Goal: Task Accomplishment & Management: Complete application form

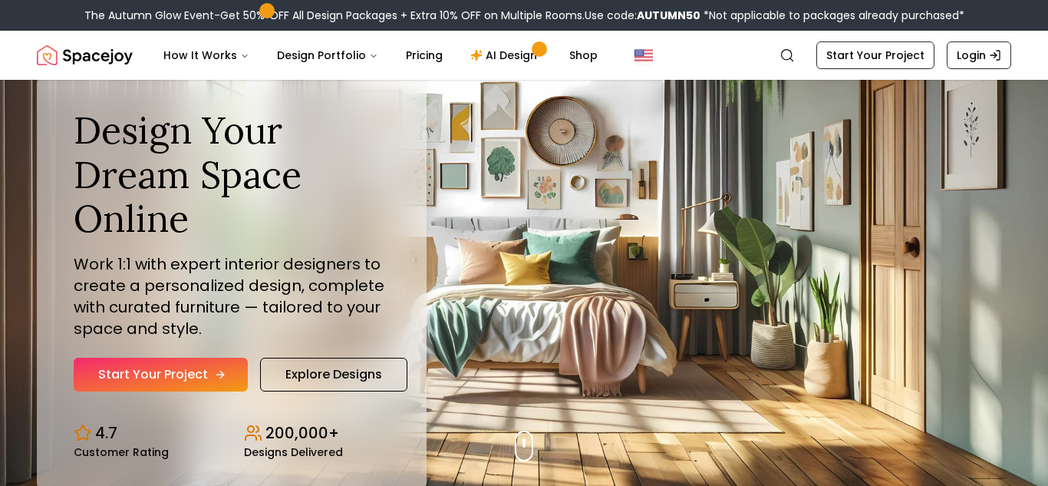
click at [193, 370] on link "Start Your Project" at bounding box center [161, 375] width 174 height 34
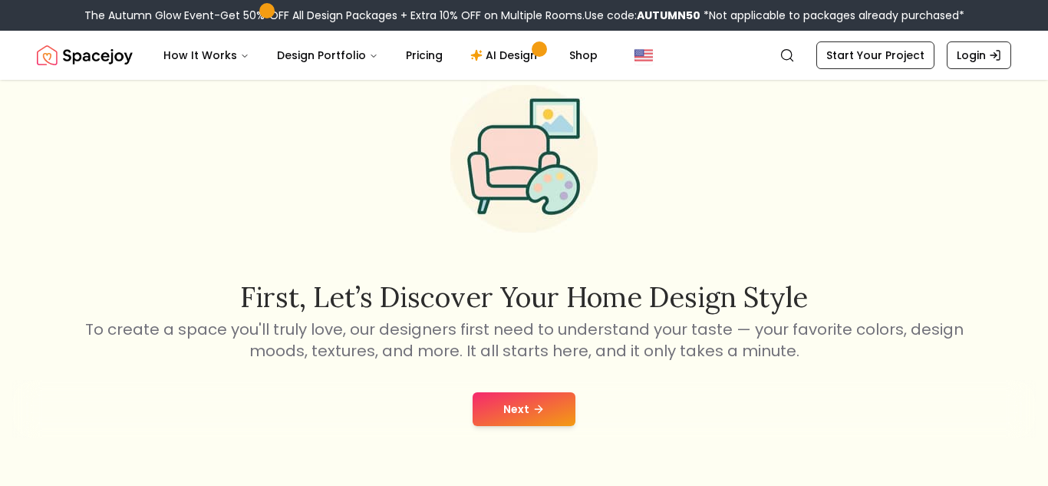
scroll to position [70, 0]
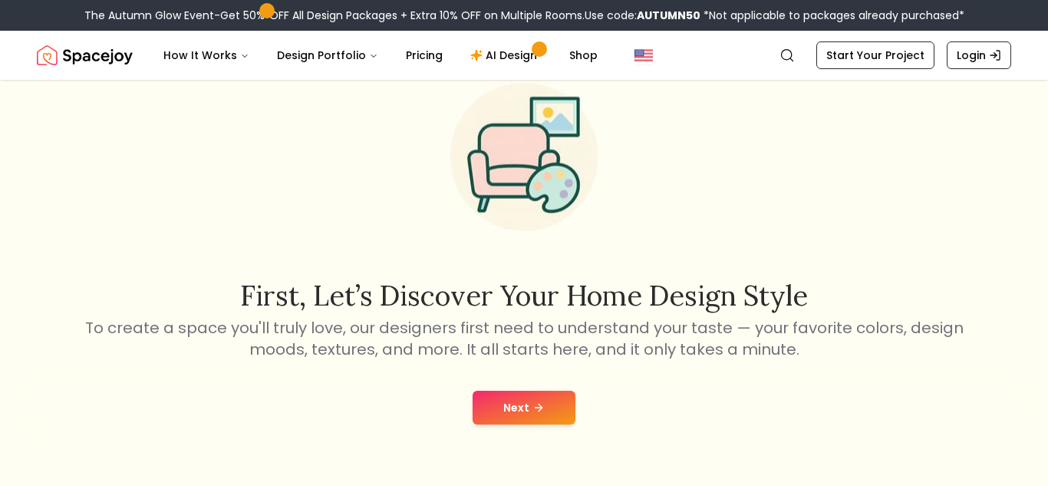
click at [488, 400] on button "Next" at bounding box center [524, 408] width 103 height 34
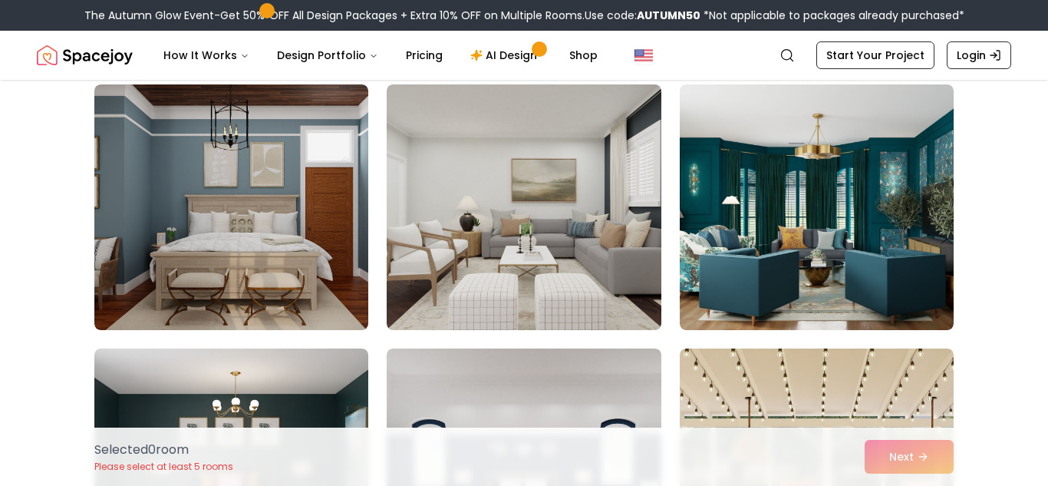
scroll to position [4329, 0]
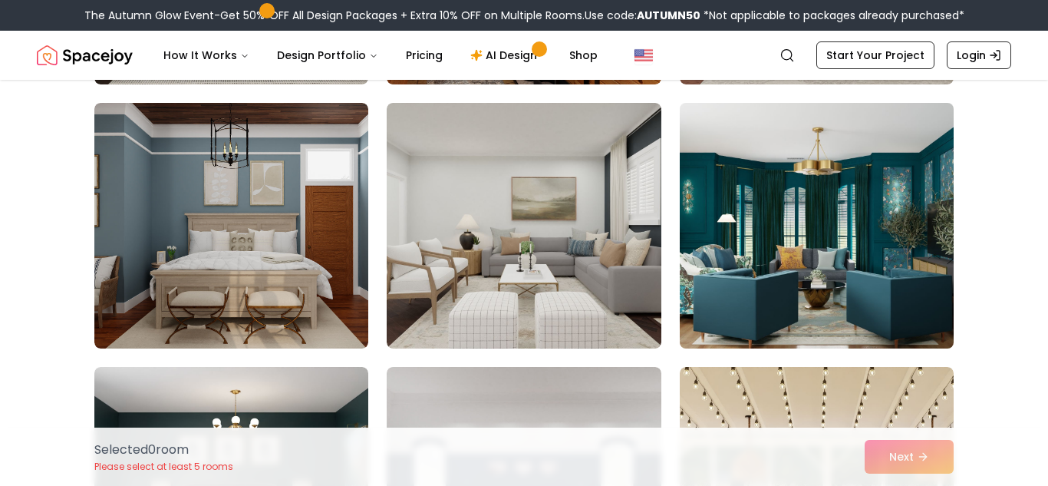
click at [752, 239] on img at bounding box center [817, 226] width 288 height 258
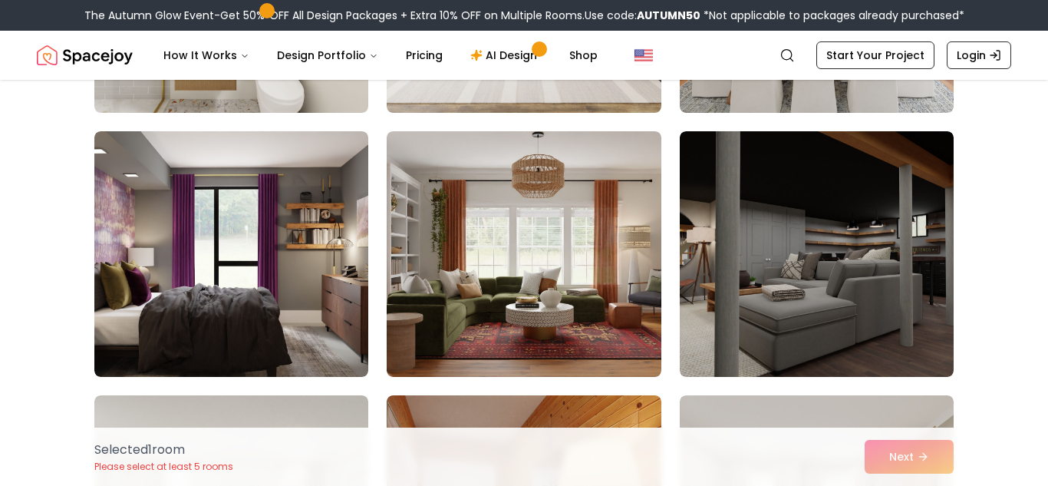
scroll to position [3767, 0]
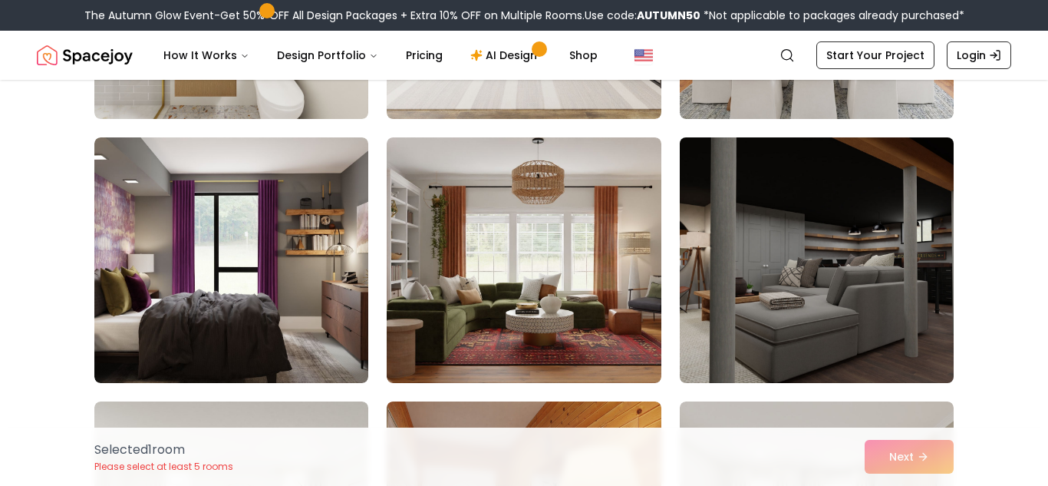
click at [797, 248] on img at bounding box center [817, 260] width 288 height 258
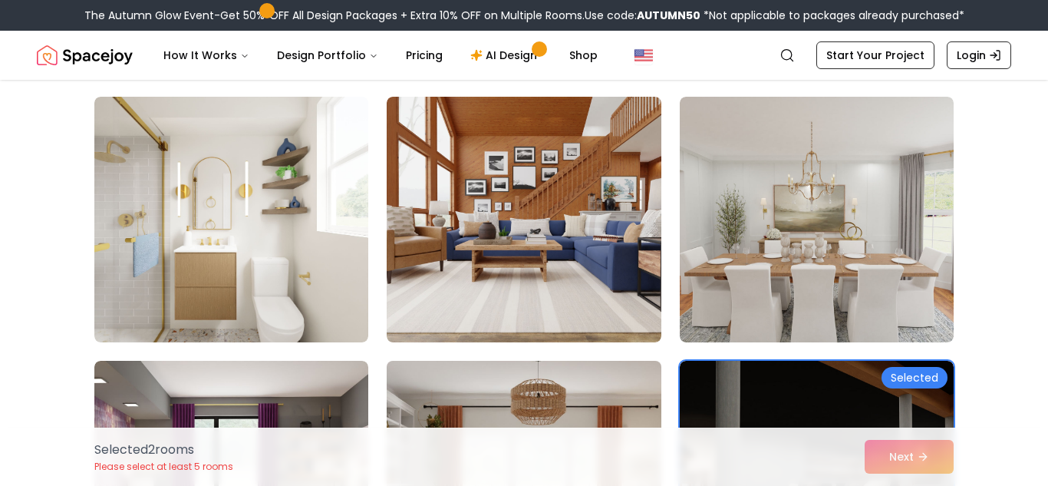
scroll to position [3543, 0]
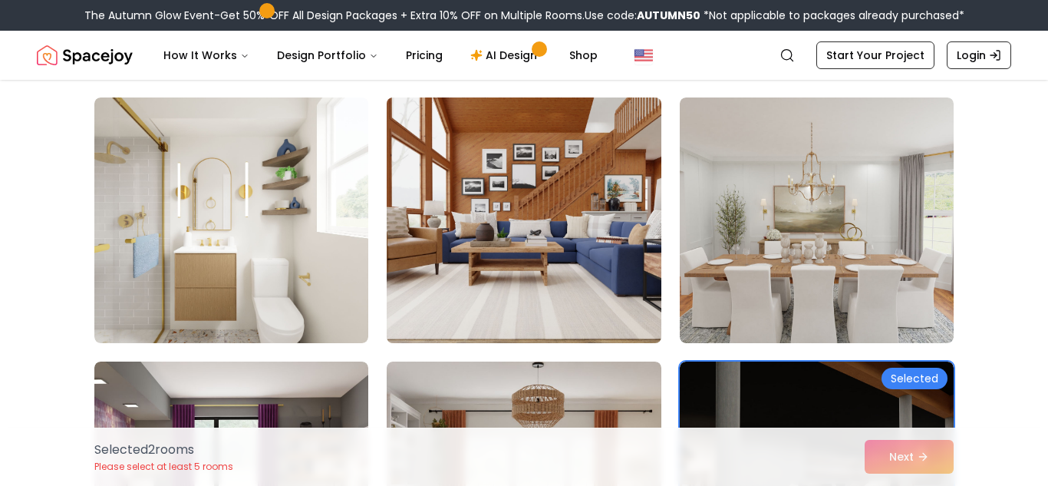
click at [565, 265] on img at bounding box center [524, 220] width 288 height 258
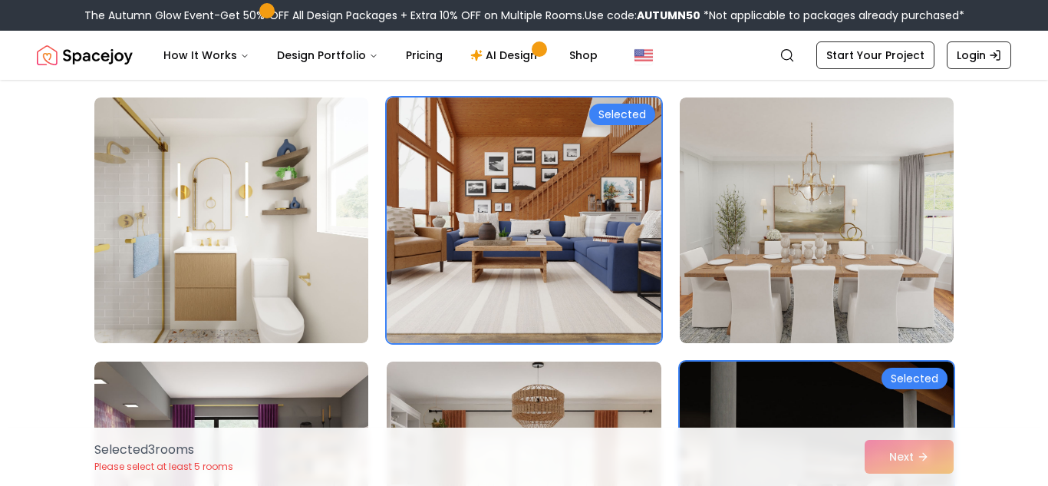
click at [767, 384] on img at bounding box center [817, 484] width 288 height 258
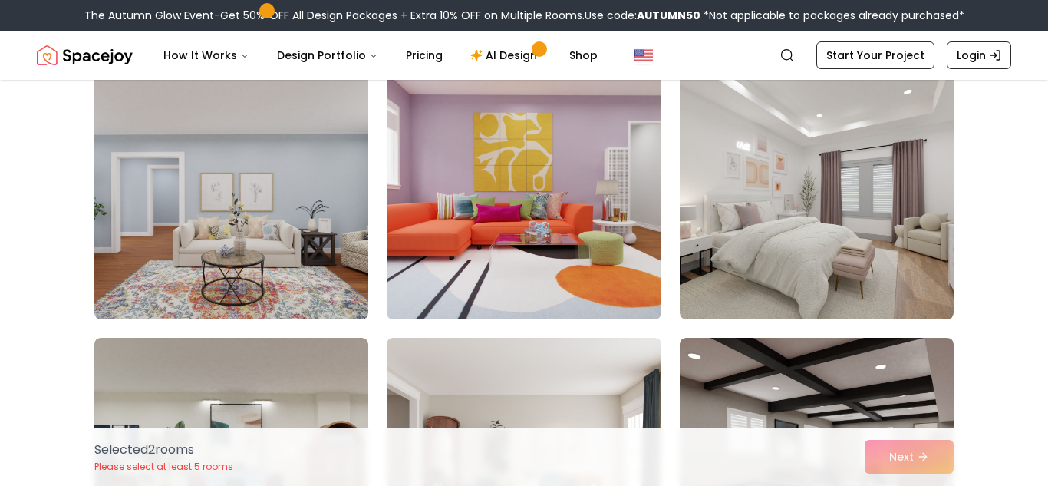
scroll to position [3023, 0]
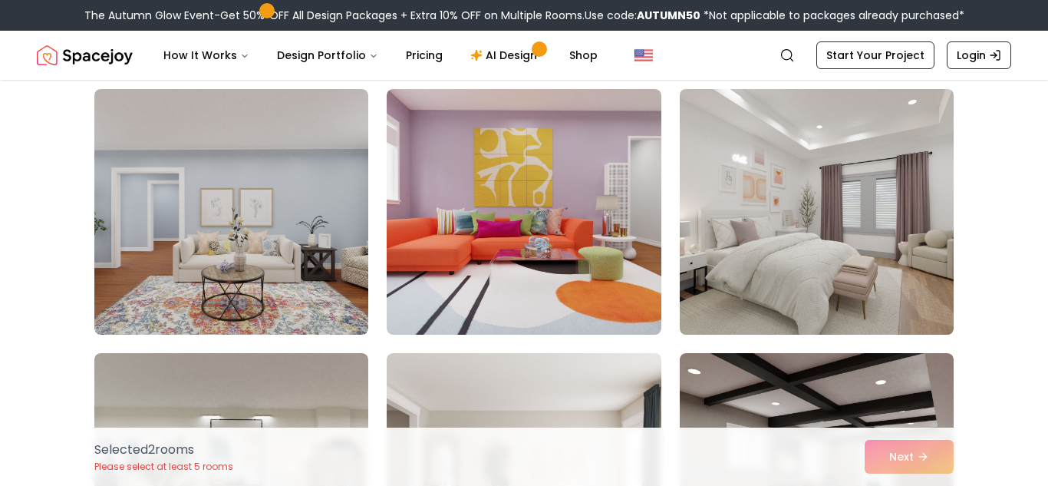
click at [816, 175] on img at bounding box center [817, 212] width 288 height 258
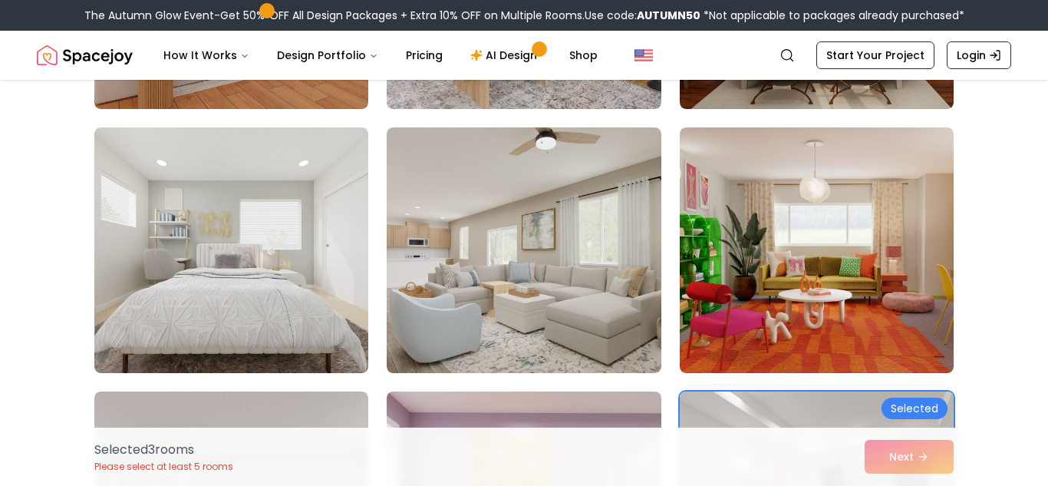
scroll to position [2716, 0]
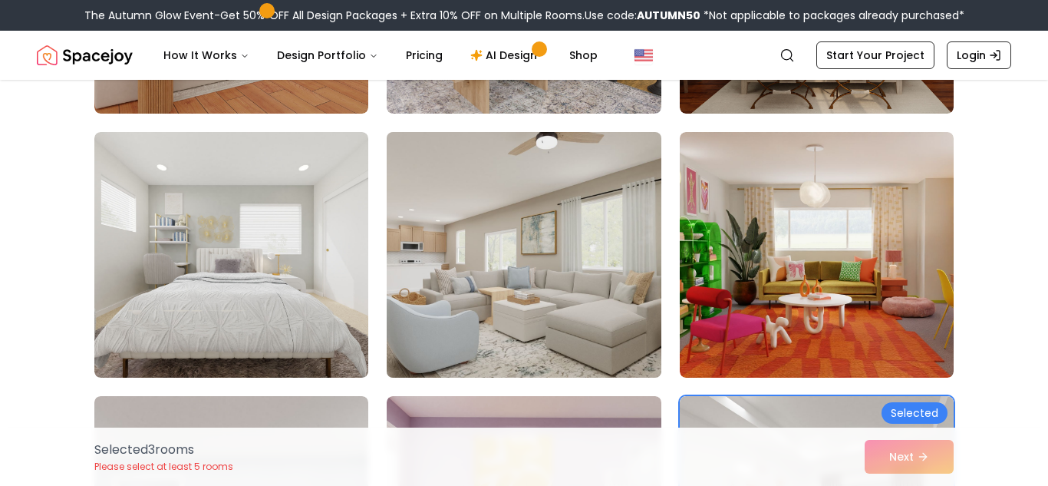
click at [594, 300] on img at bounding box center [524, 255] width 288 height 258
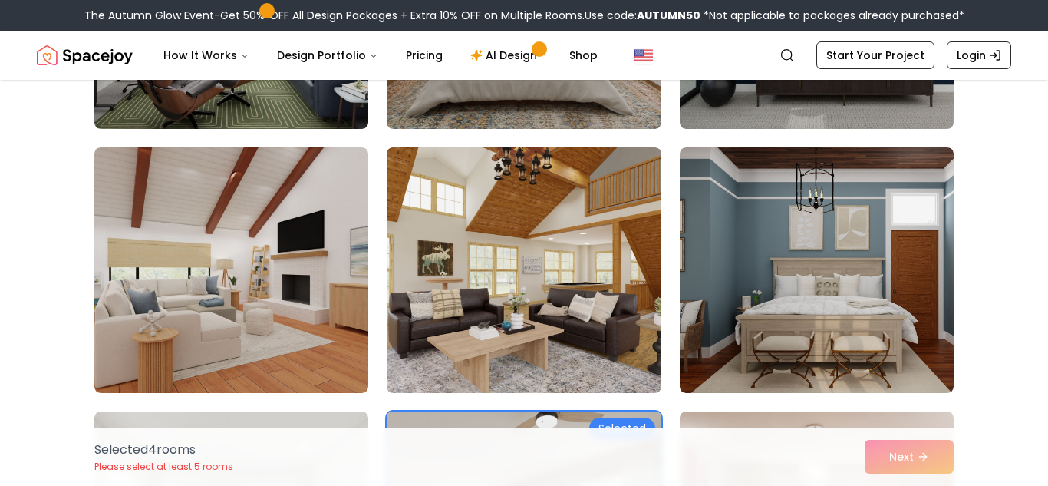
scroll to position [2436, 0]
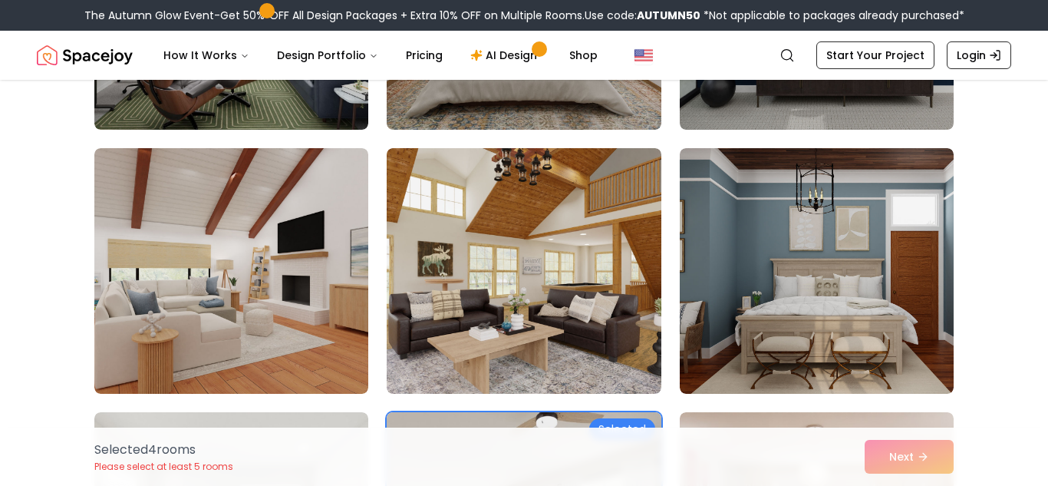
click at [594, 300] on img at bounding box center [524, 271] width 274 height 246
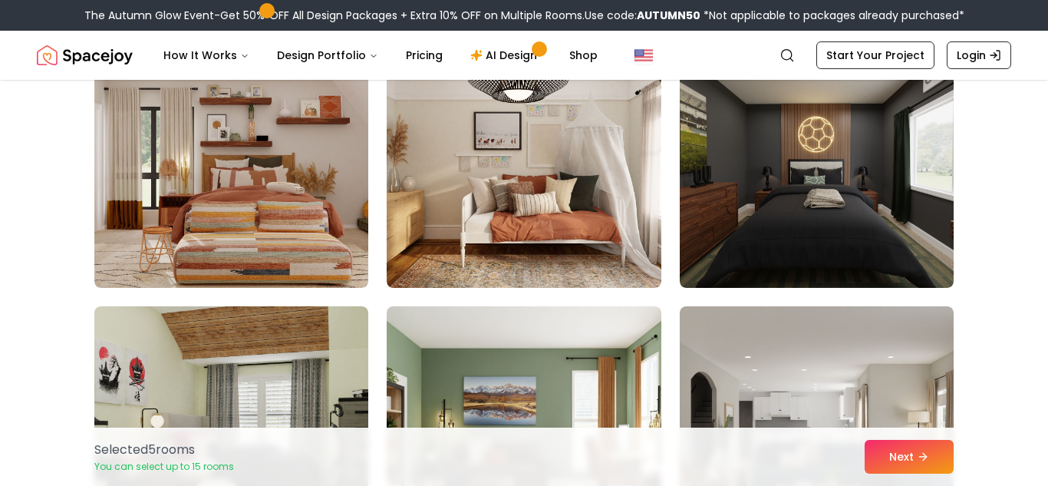
scroll to position [1725, 0]
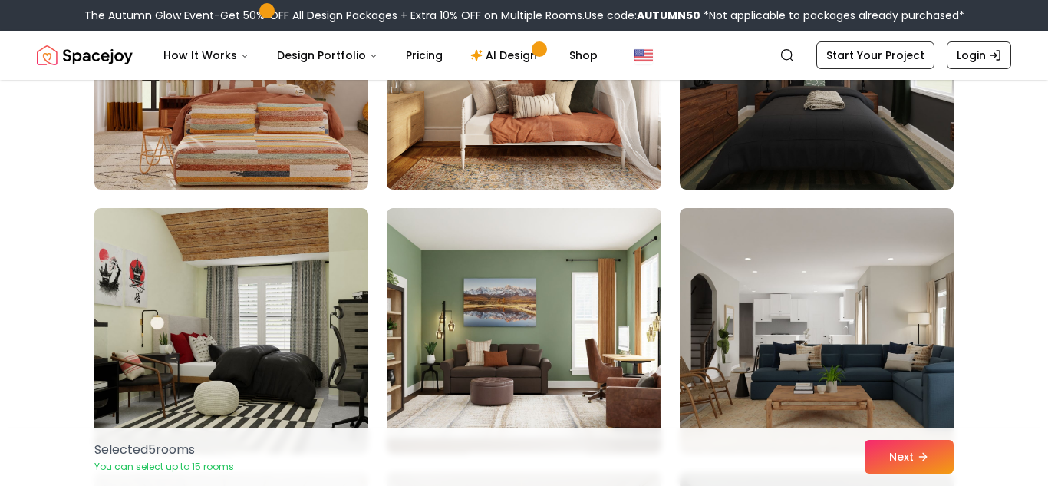
click at [594, 300] on img at bounding box center [524, 331] width 274 height 246
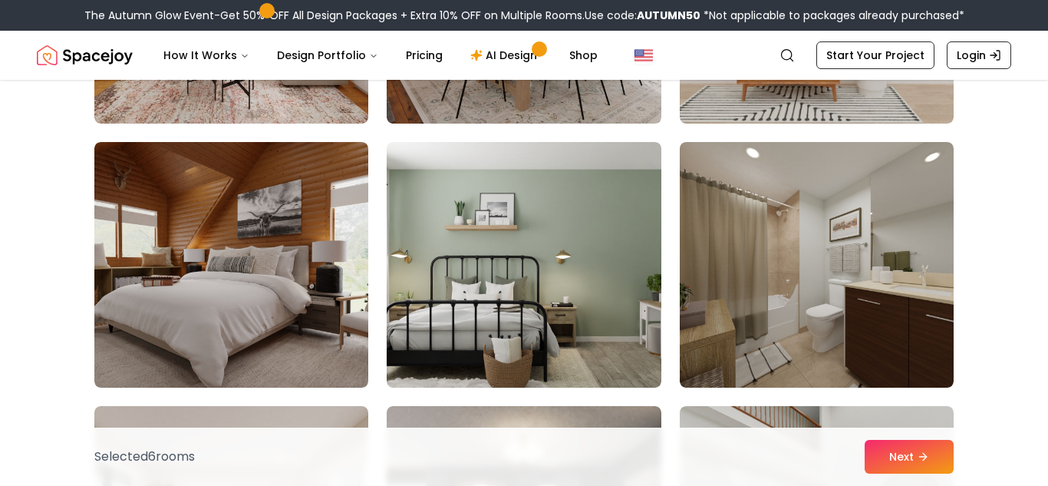
scroll to position [595, 0]
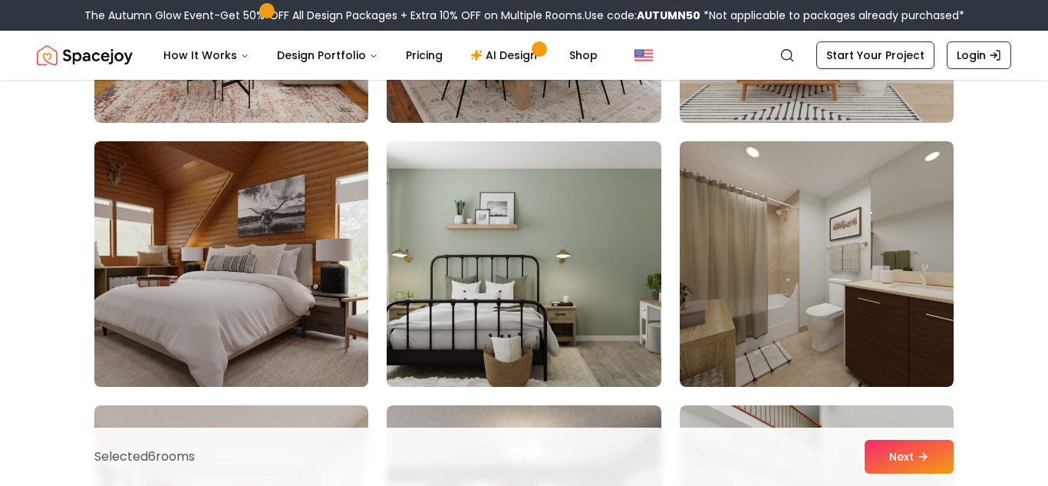
click at [312, 269] on img at bounding box center [231, 264] width 288 height 258
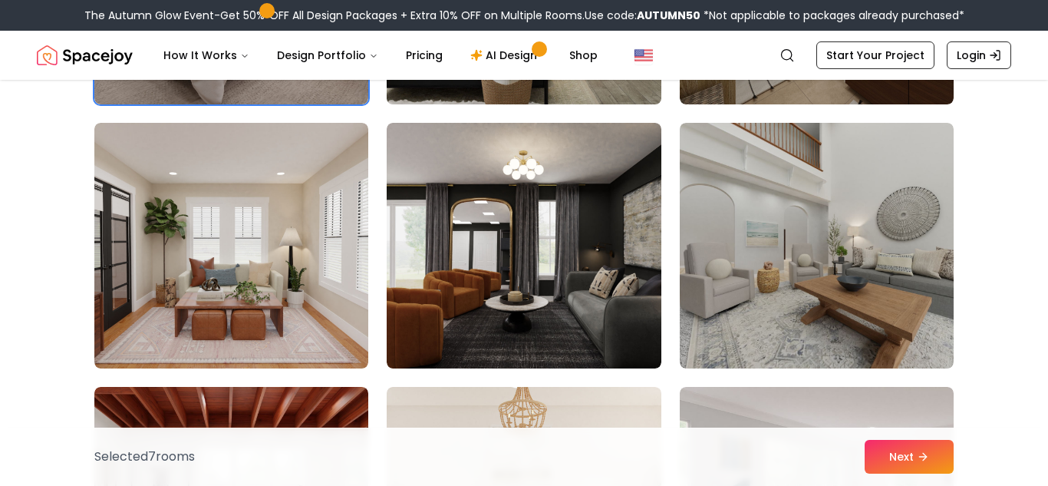
scroll to position [863, 0]
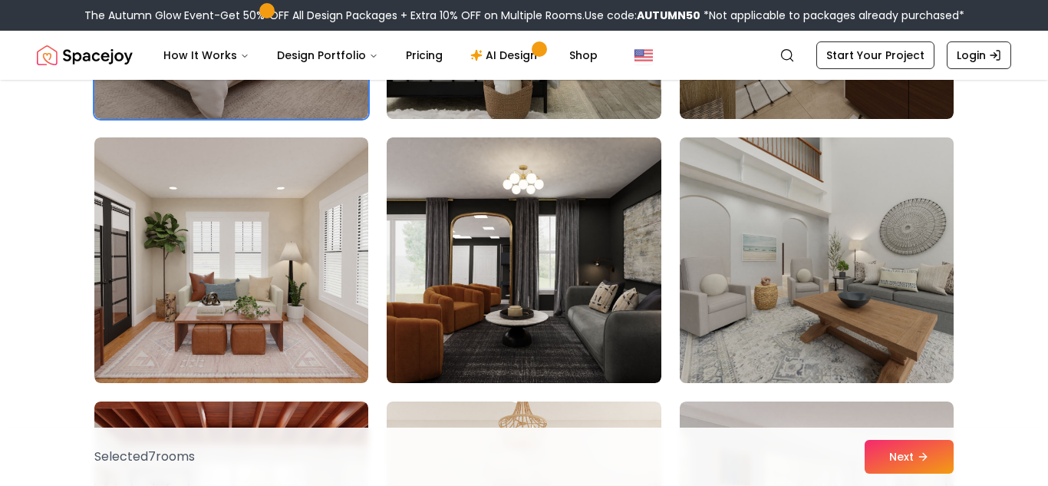
click at [780, 242] on img at bounding box center [817, 260] width 288 height 258
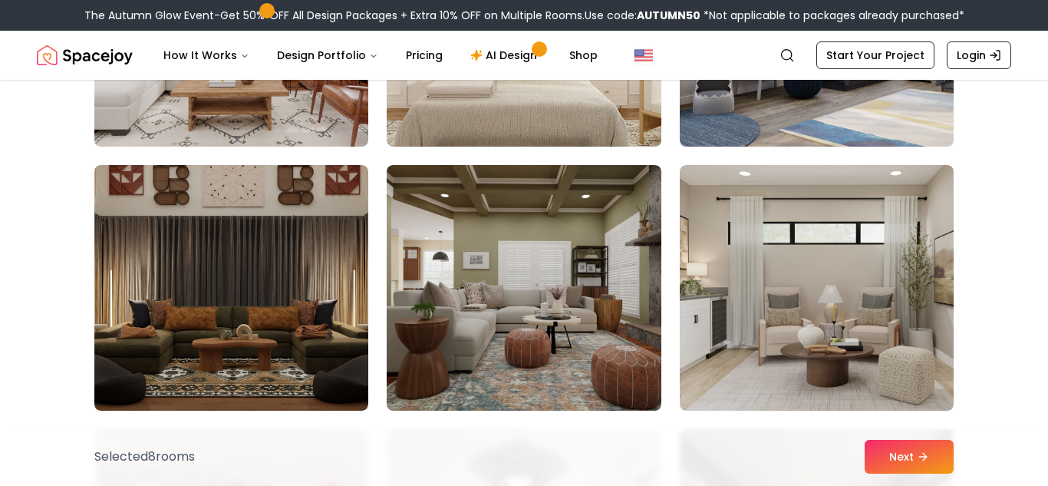
scroll to position [1368, 0]
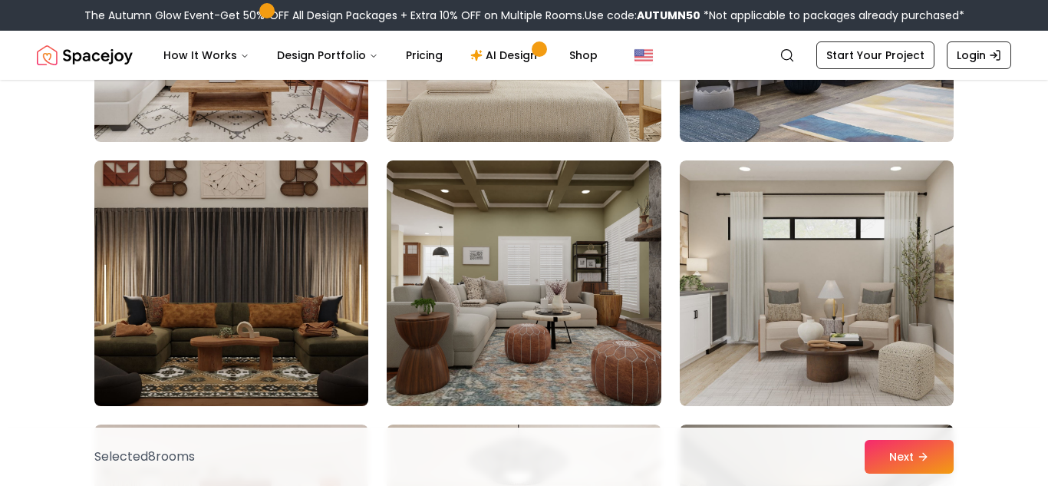
click at [330, 275] on img at bounding box center [231, 283] width 288 height 258
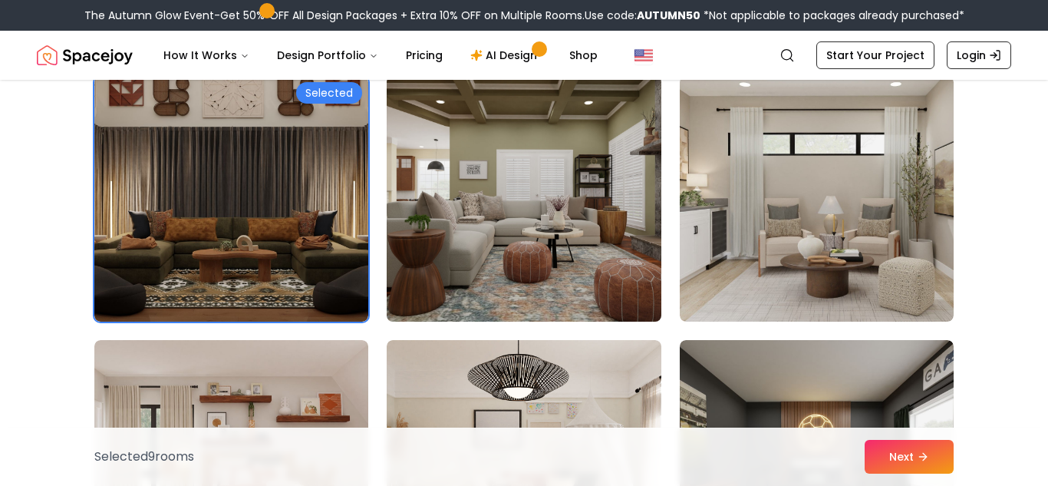
scroll to position [1449, 0]
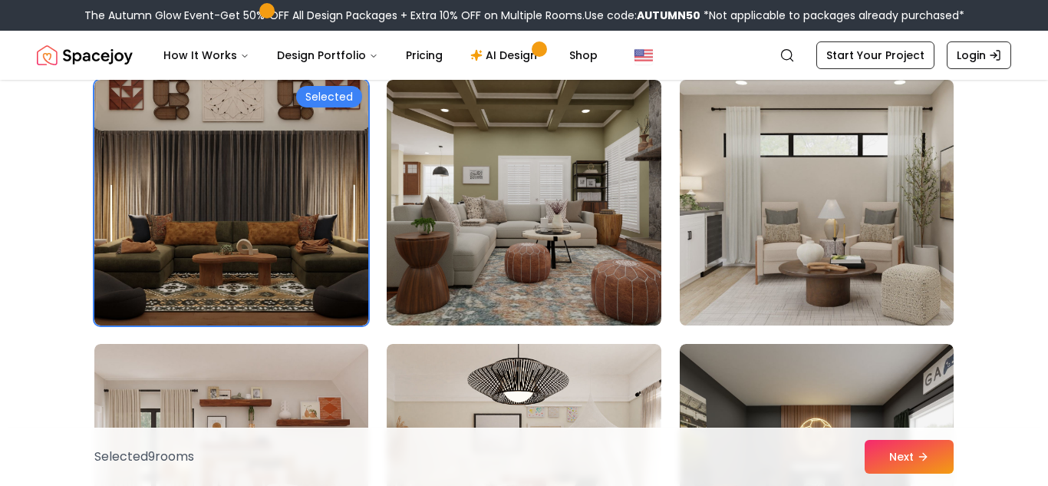
click at [724, 274] on img at bounding box center [817, 203] width 288 height 258
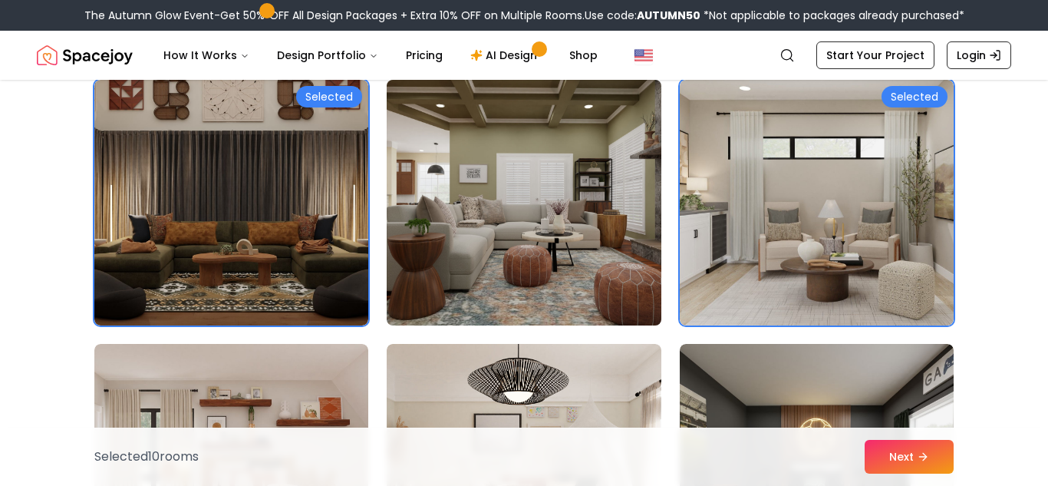
click at [591, 246] on img at bounding box center [524, 203] width 288 height 258
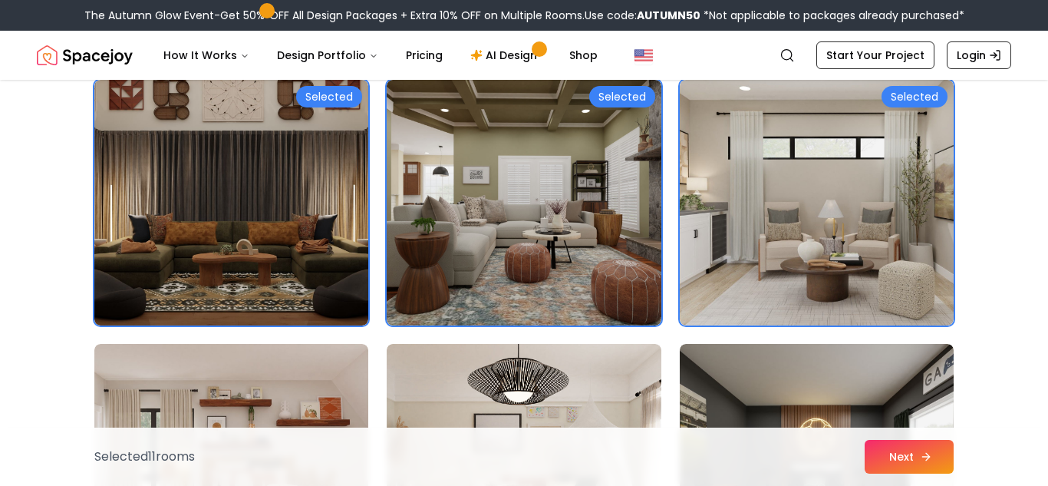
click at [876, 463] on button "Next" at bounding box center [909, 457] width 89 height 34
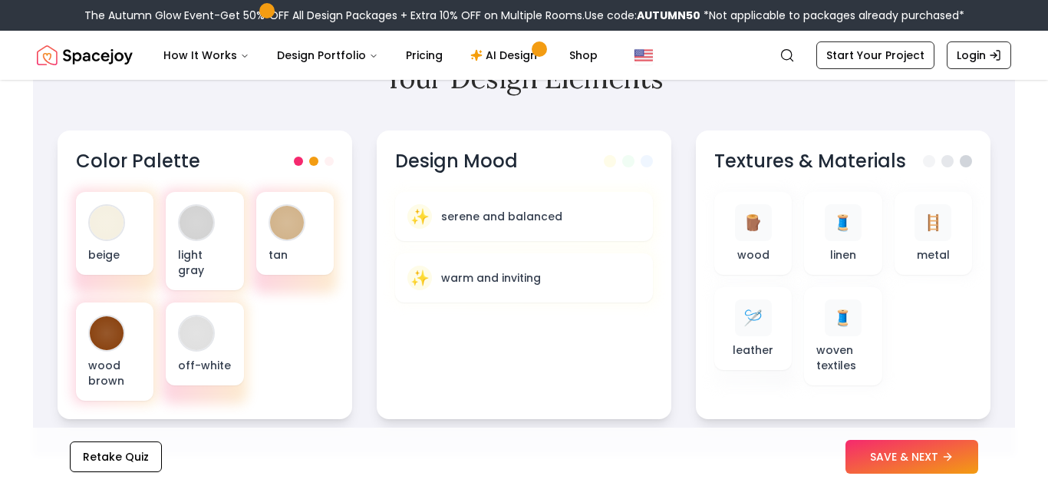
scroll to position [531, 0]
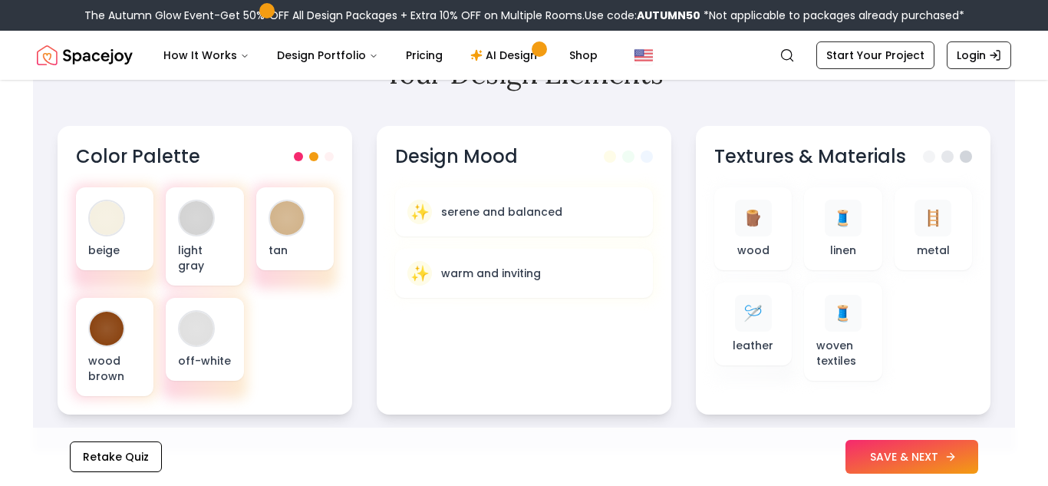
click at [903, 463] on button "SAVE & NEXT" at bounding box center [912, 457] width 133 height 34
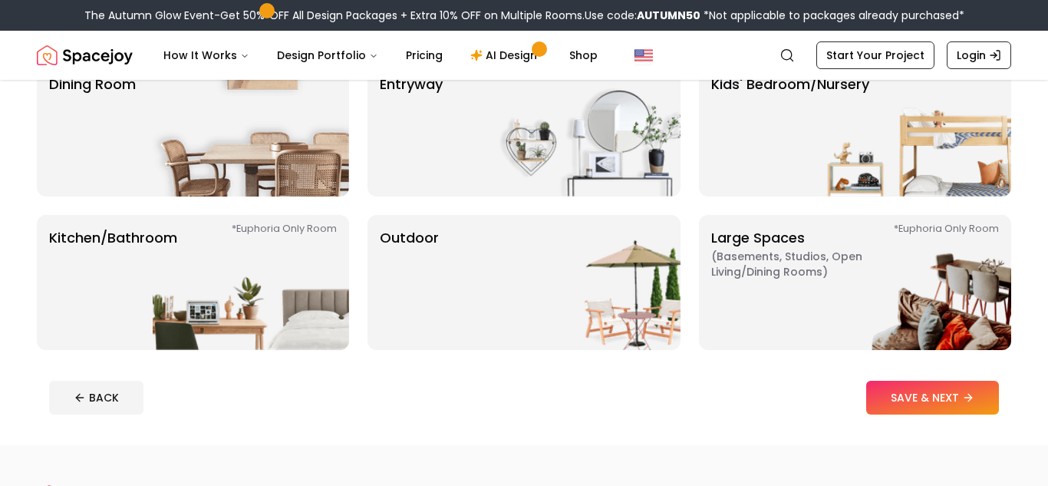
scroll to position [302, 0]
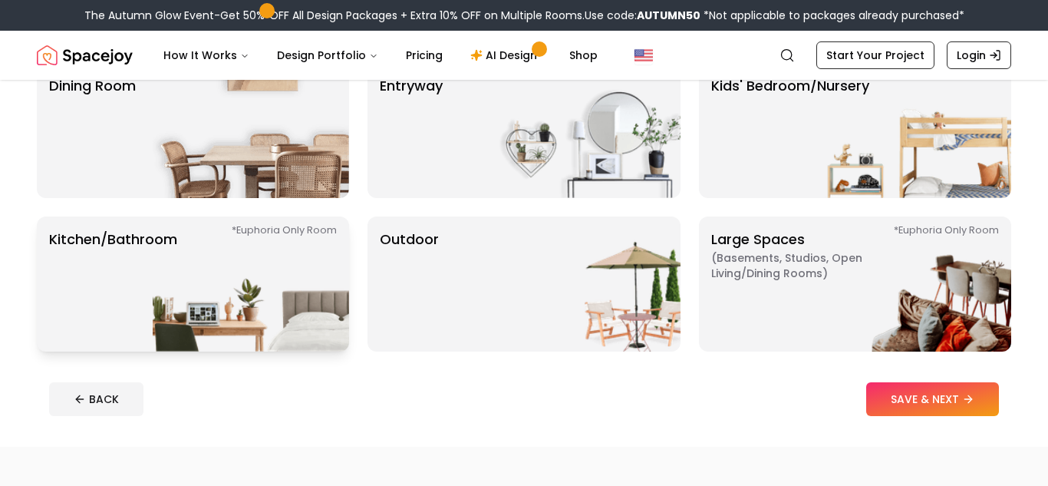
click at [188, 298] on img at bounding box center [251, 283] width 196 height 135
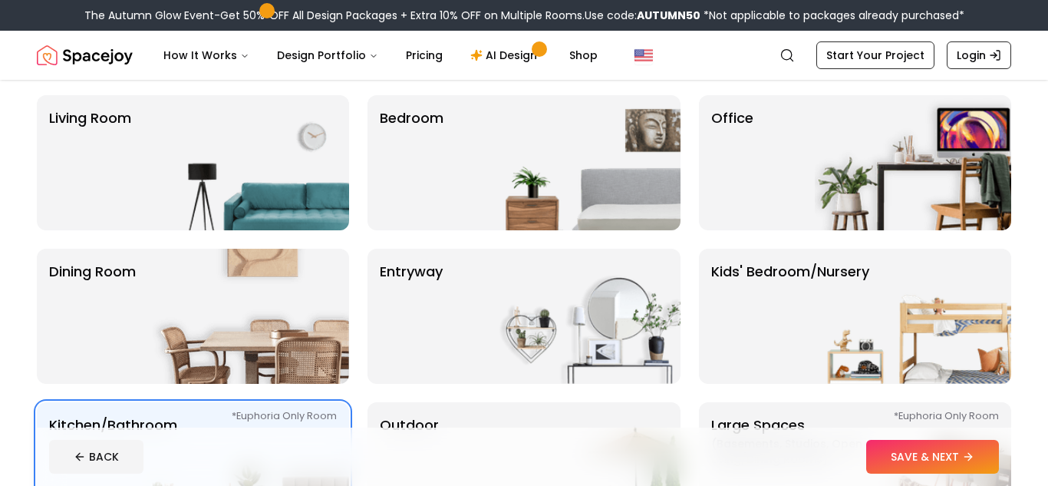
scroll to position [118, 0]
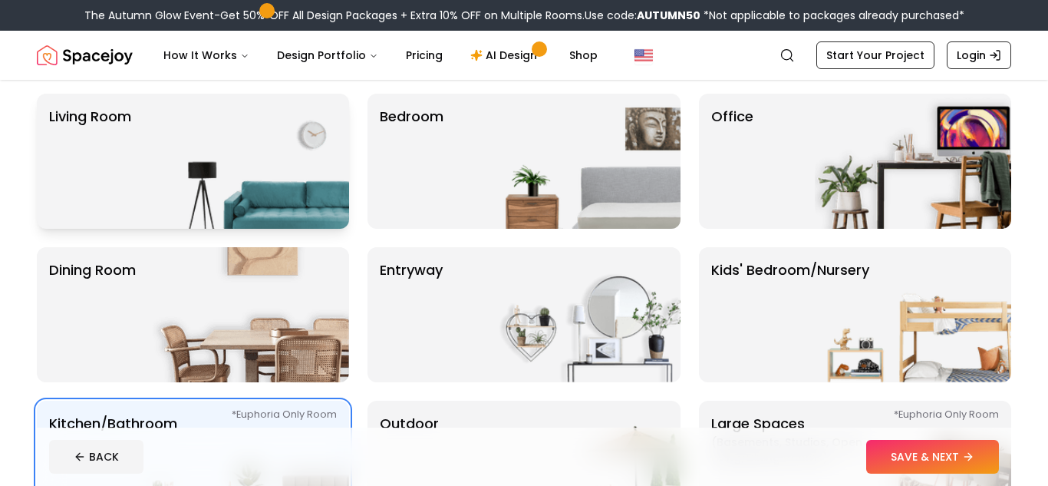
click at [243, 173] on img at bounding box center [251, 161] width 196 height 135
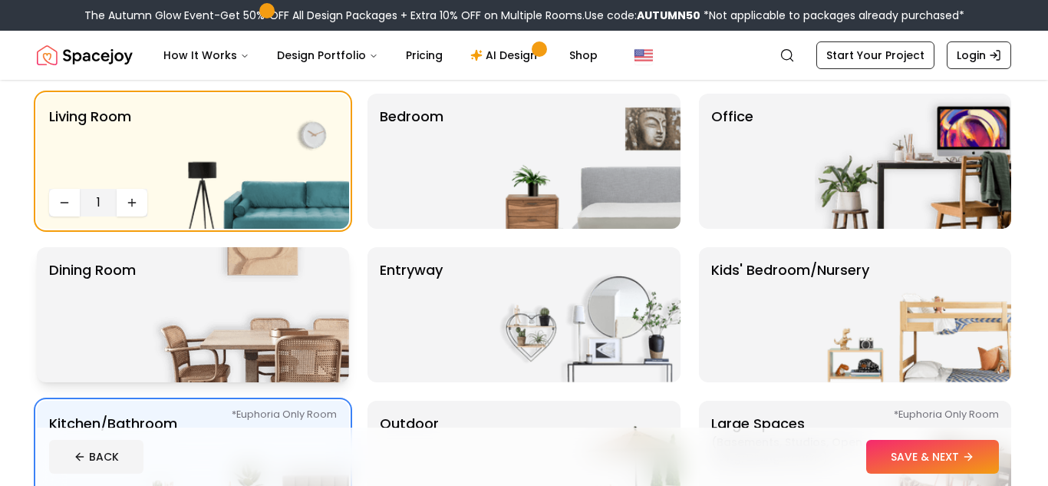
click at [218, 294] on img at bounding box center [251, 314] width 196 height 135
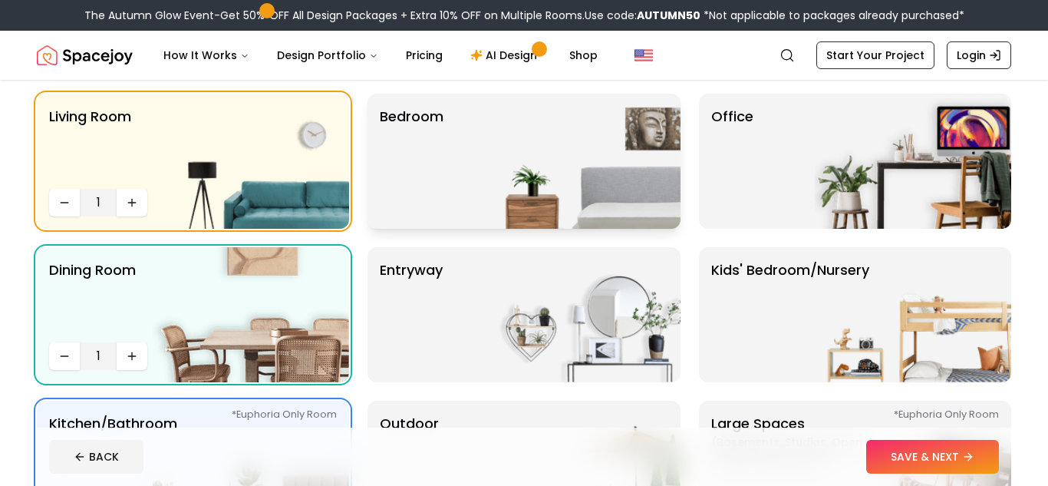
click at [417, 160] on p "Bedroom" at bounding box center [412, 161] width 64 height 111
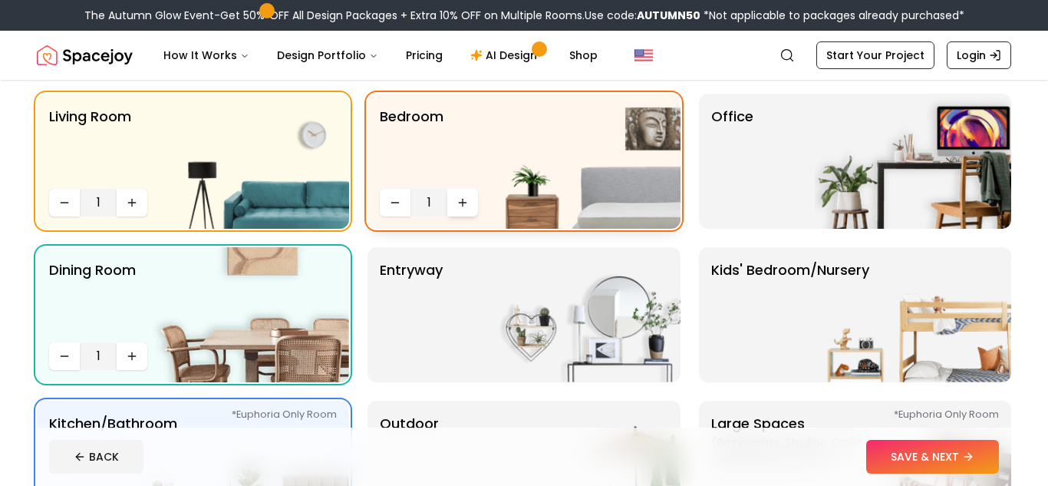
click at [462, 204] on icon "Increase quantity" at bounding box center [463, 202] width 12 height 12
click at [399, 204] on icon "Decrease quantity" at bounding box center [395, 202] width 12 height 12
click at [580, 298] on img at bounding box center [582, 314] width 196 height 135
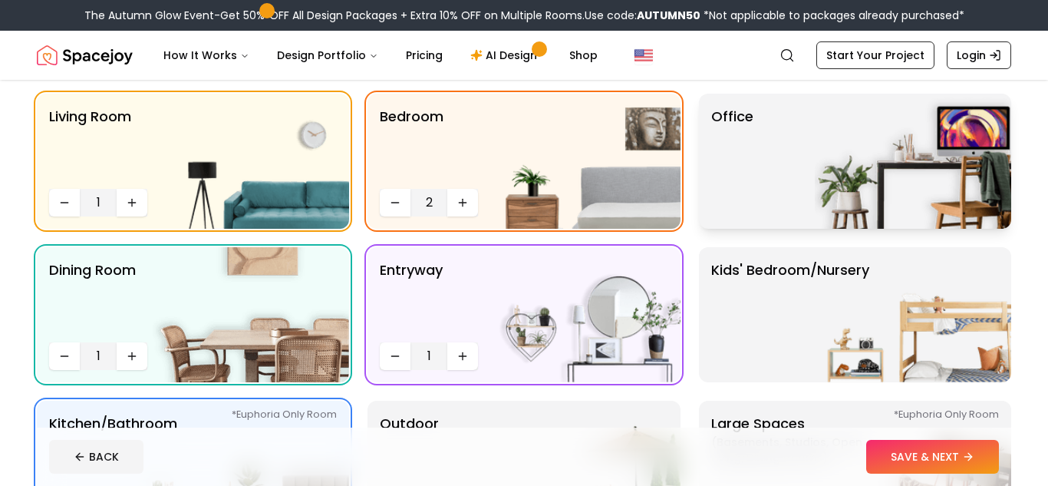
click at [817, 176] on img at bounding box center [913, 161] width 196 height 135
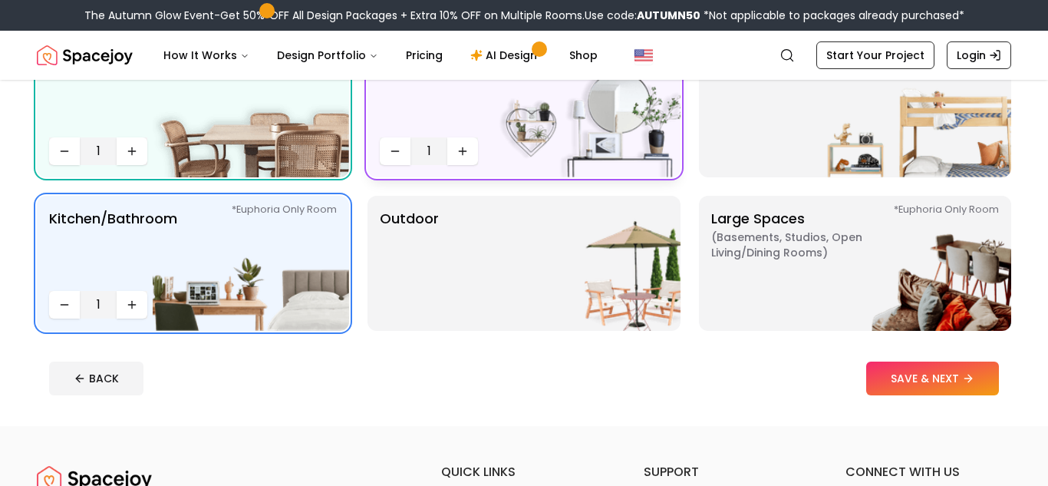
scroll to position [327, 0]
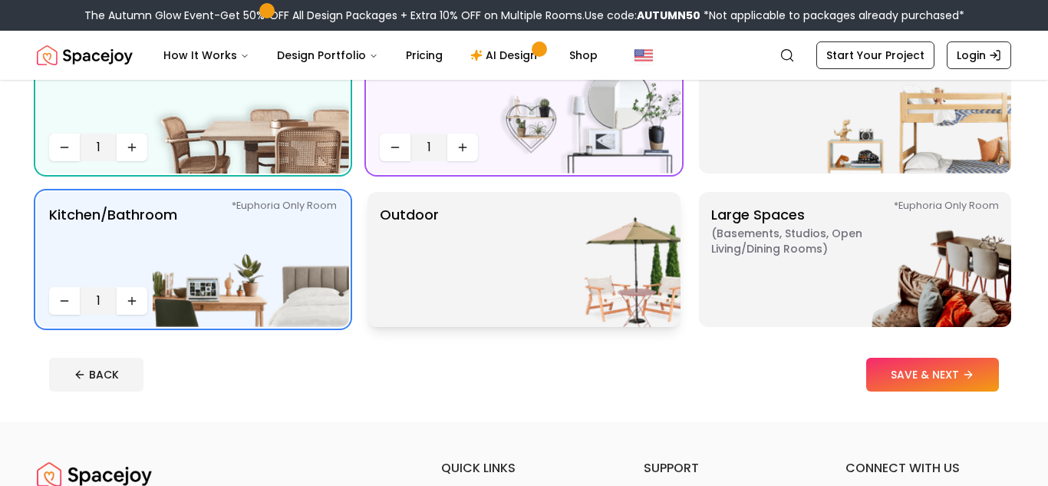
click at [589, 263] on img at bounding box center [582, 259] width 196 height 135
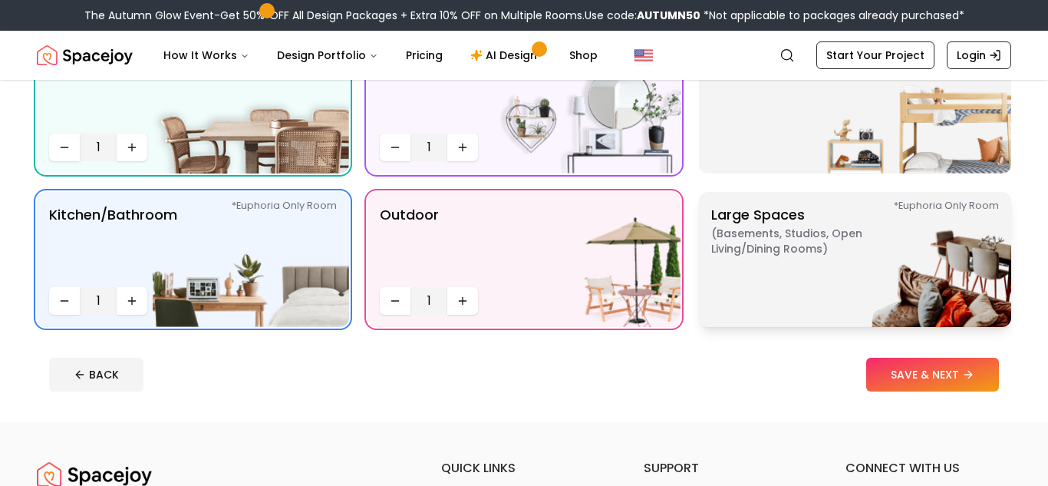
click at [734, 289] on p "Large Spaces ( Basements, Studios, Open living/dining rooms ) *Euphoria Only Ro…" at bounding box center [807, 259] width 192 height 111
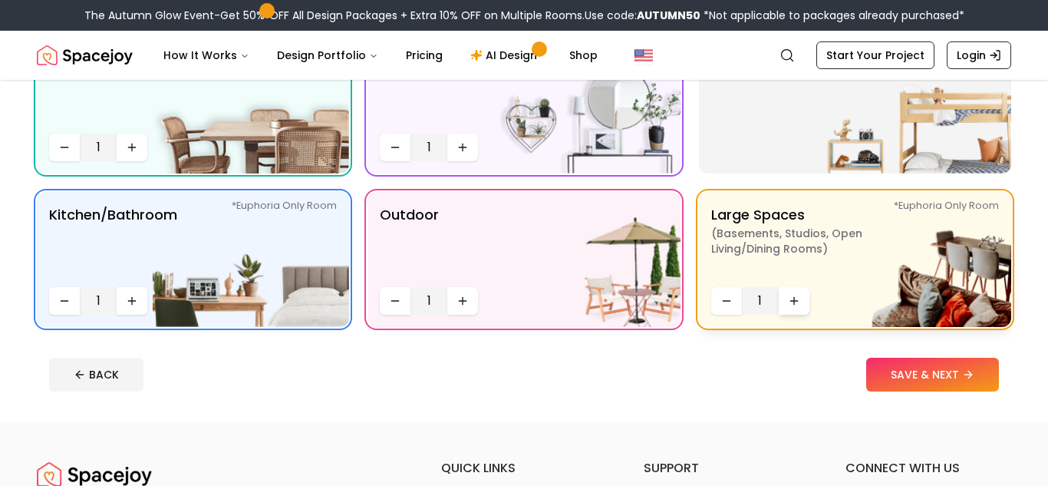
click at [796, 295] on icon "Increase quantity" at bounding box center [794, 301] width 12 height 12
click at [729, 295] on icon "Decrease quantity" at bounding box center [727, 301] width 12 height 12
click at [788, 300] on icon "Increase quantity" at bounding box center [794, 301] width 12 height 12
click at [921, 373] on button "SAVE & NEXT" at bounding box center [932, 375] width 133 height 34
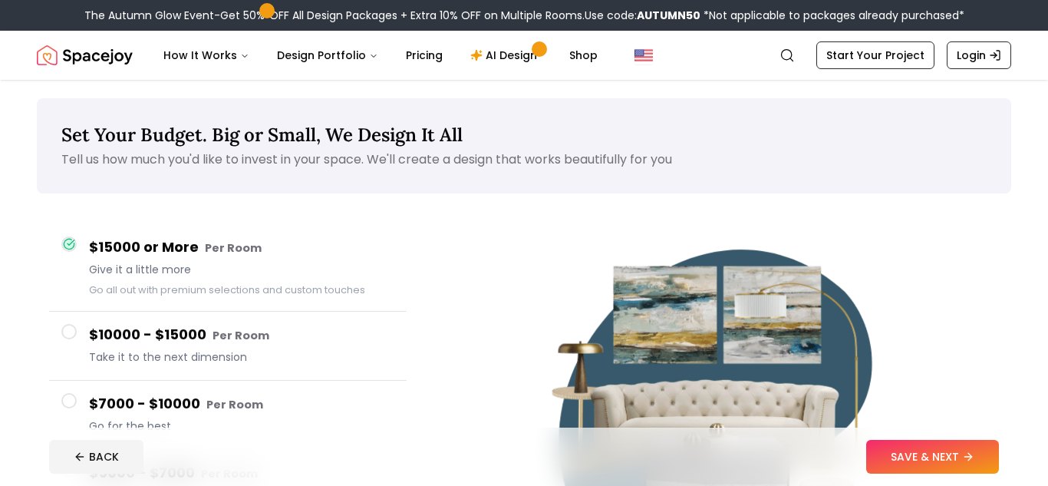
scroll to position [17, 0]
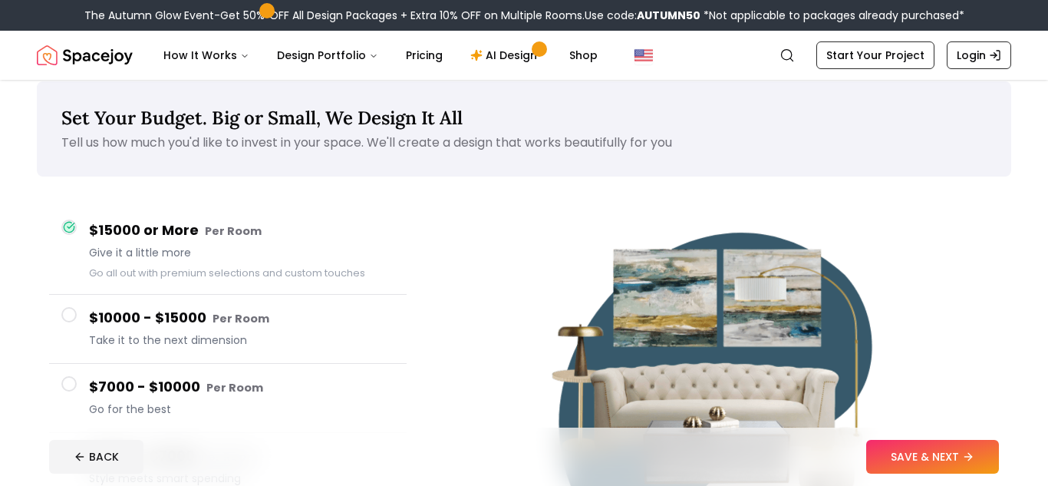
click at [297, 130] on div "Set Your Budget. Big or Small, We Design It All Tell us how much you'd like to …" at bounding box center [524, 128] width 975 height 95
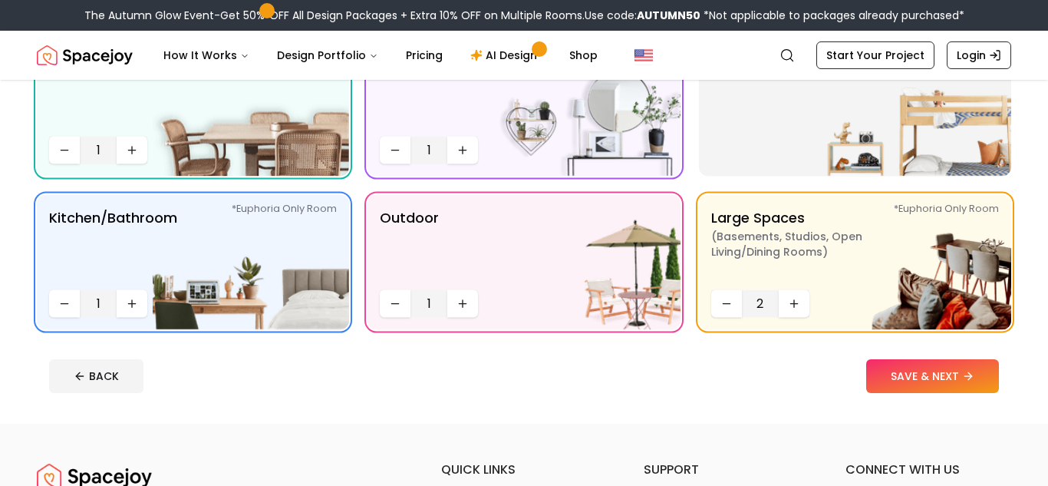
scroll to position [327, 0]
